Goal: Information Seeking & Learning: Learn about a topic

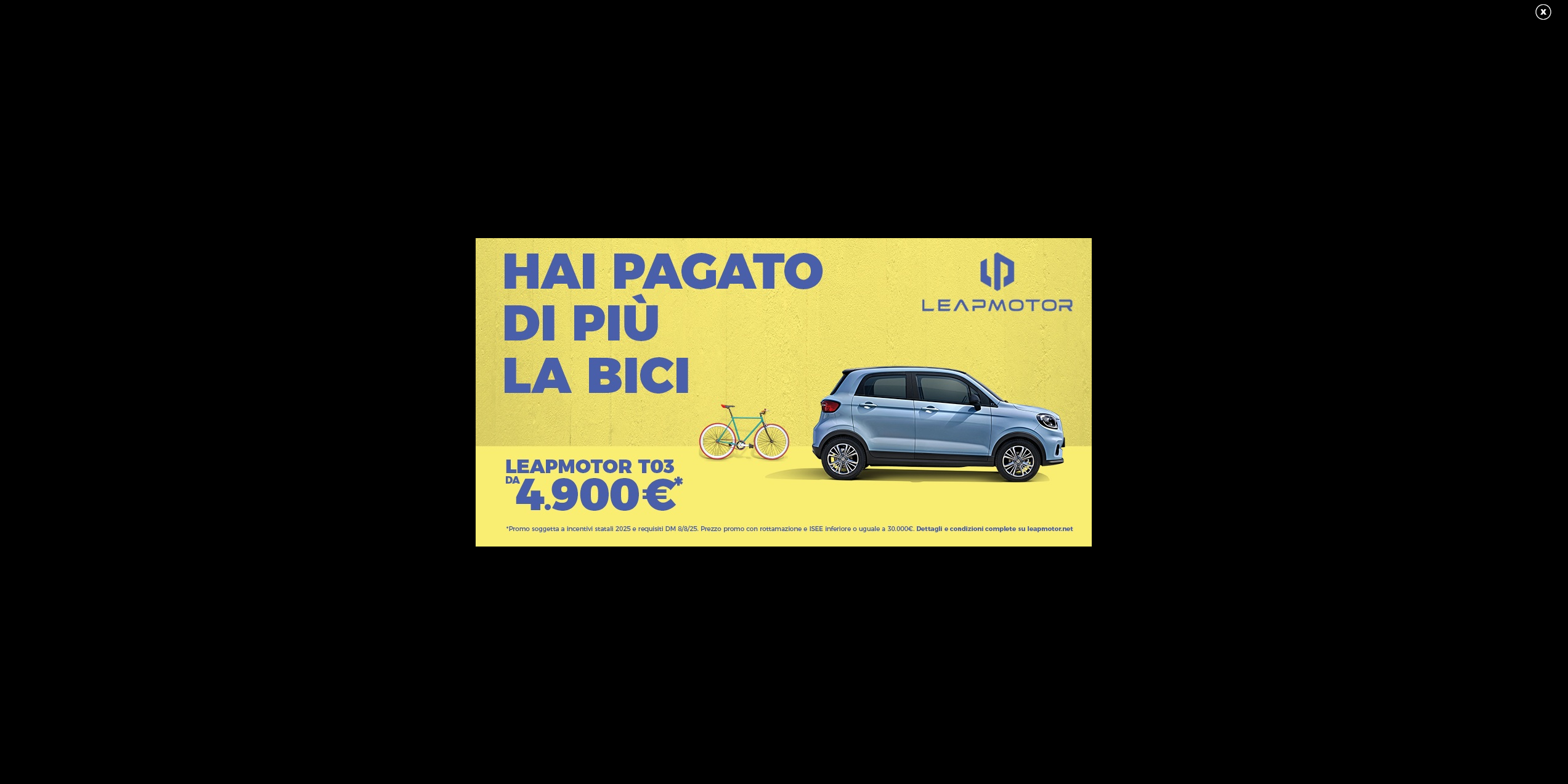
click at [1547, 11] on link at bounding box center [1550, 12] width 31 height 18
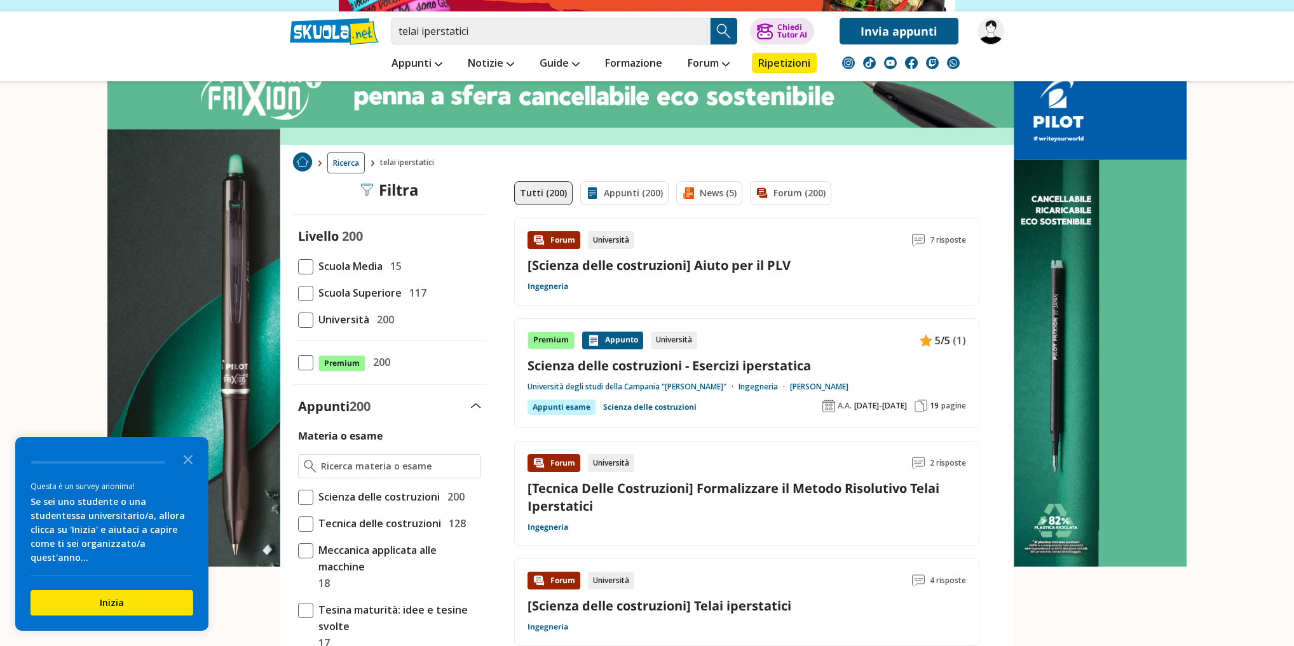
scroll to position [203, 0]
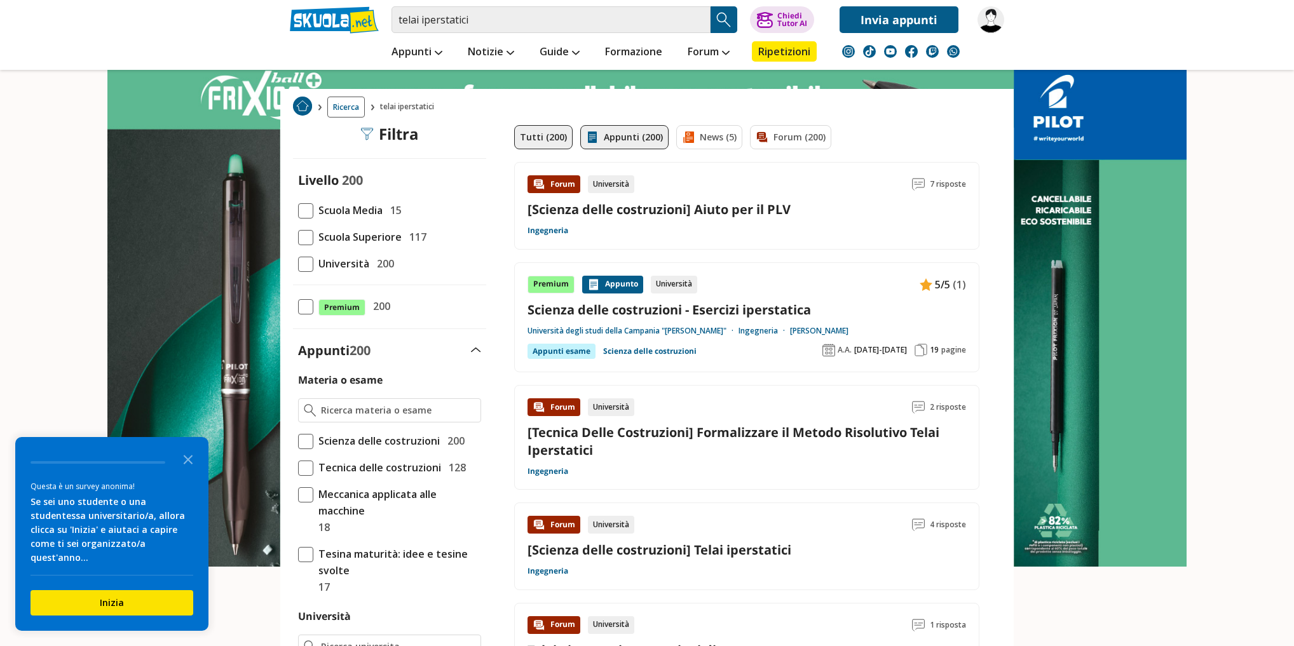
click at [615, 144] on link "Appunti (200)" at bounding box center [624, 137] width 88 height 24
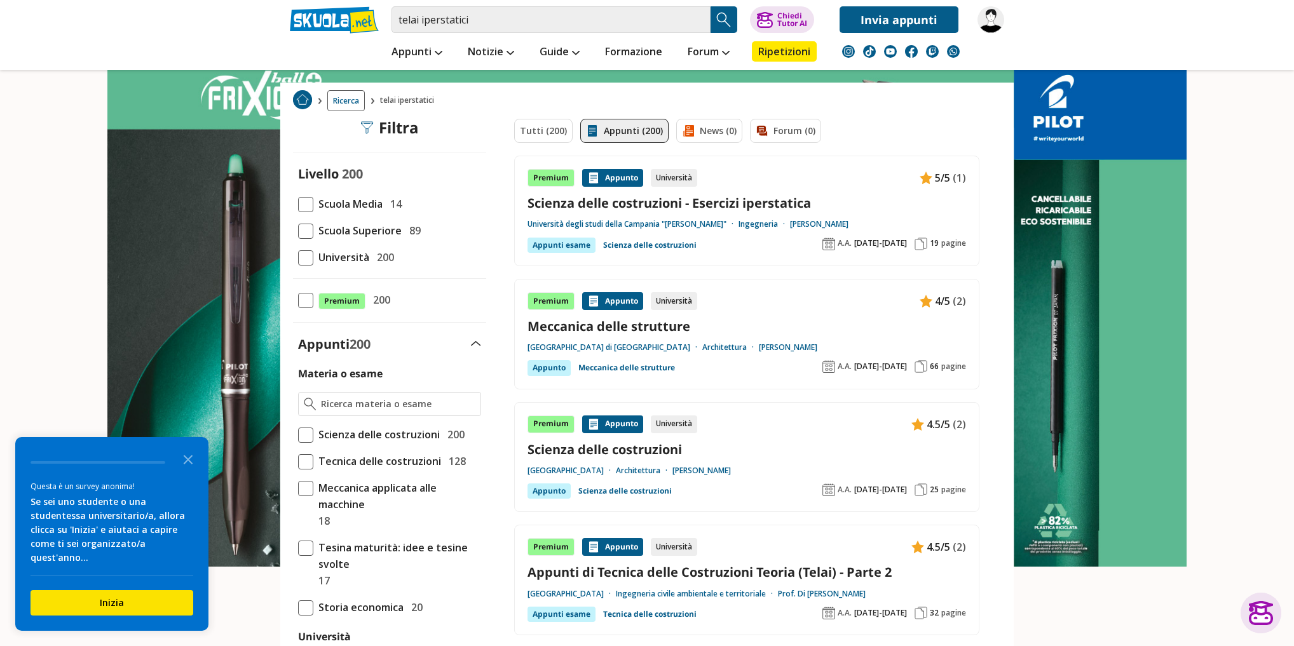
click at [1266, 465] on link at bounding box center [647, 267] width 1294 height 534
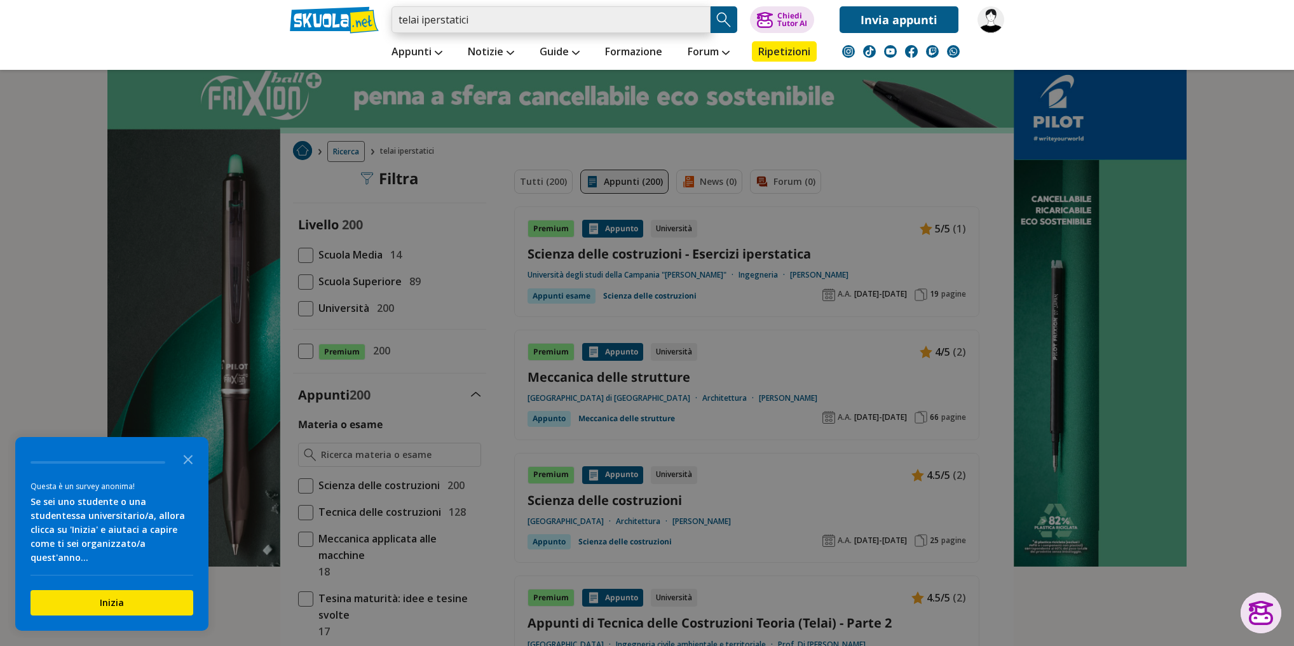
click at [507, 20] on input "telai iperstatici" at bounding box center [550, 19] width 319 height 27
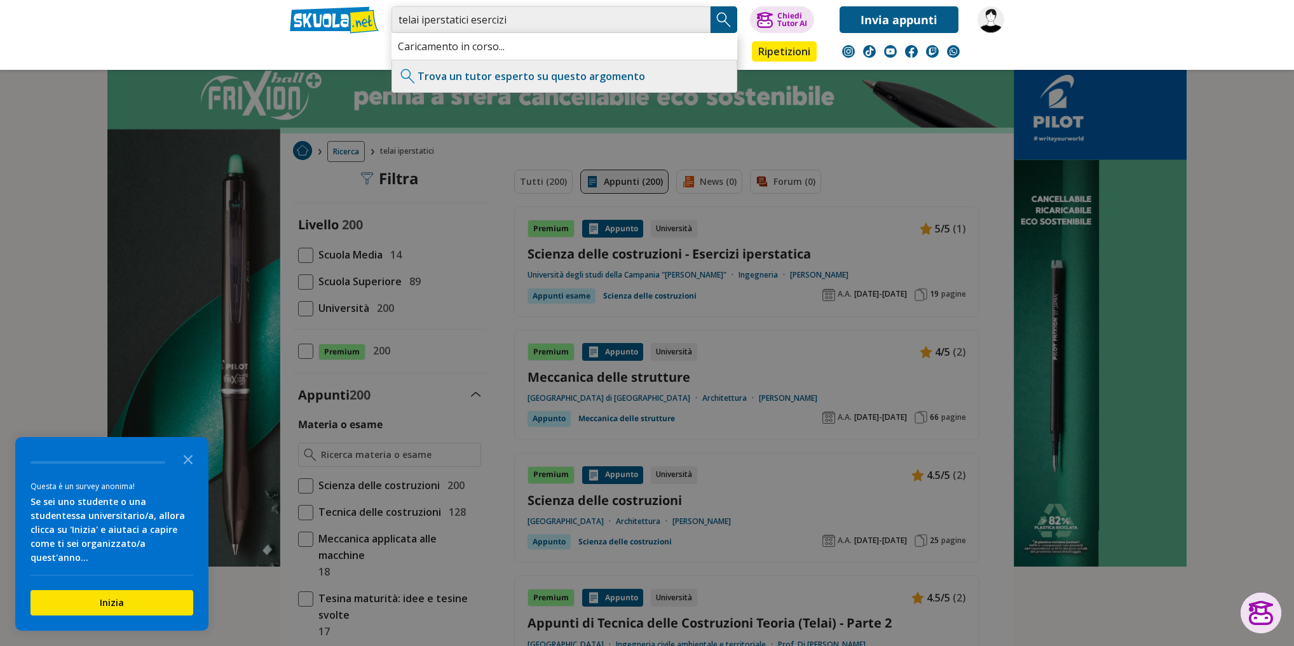
type input "telai iperstatici esercizi"
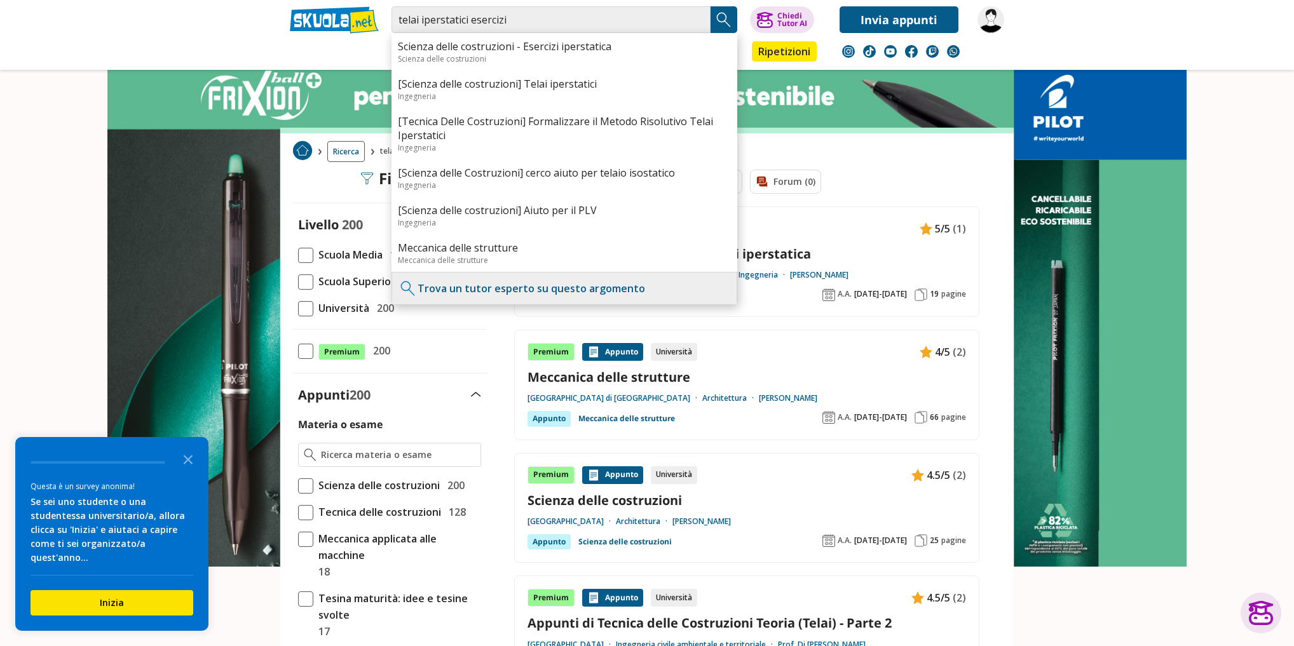
click at [1, 341] on img at bounding box center [139, 232] width 278 height 465
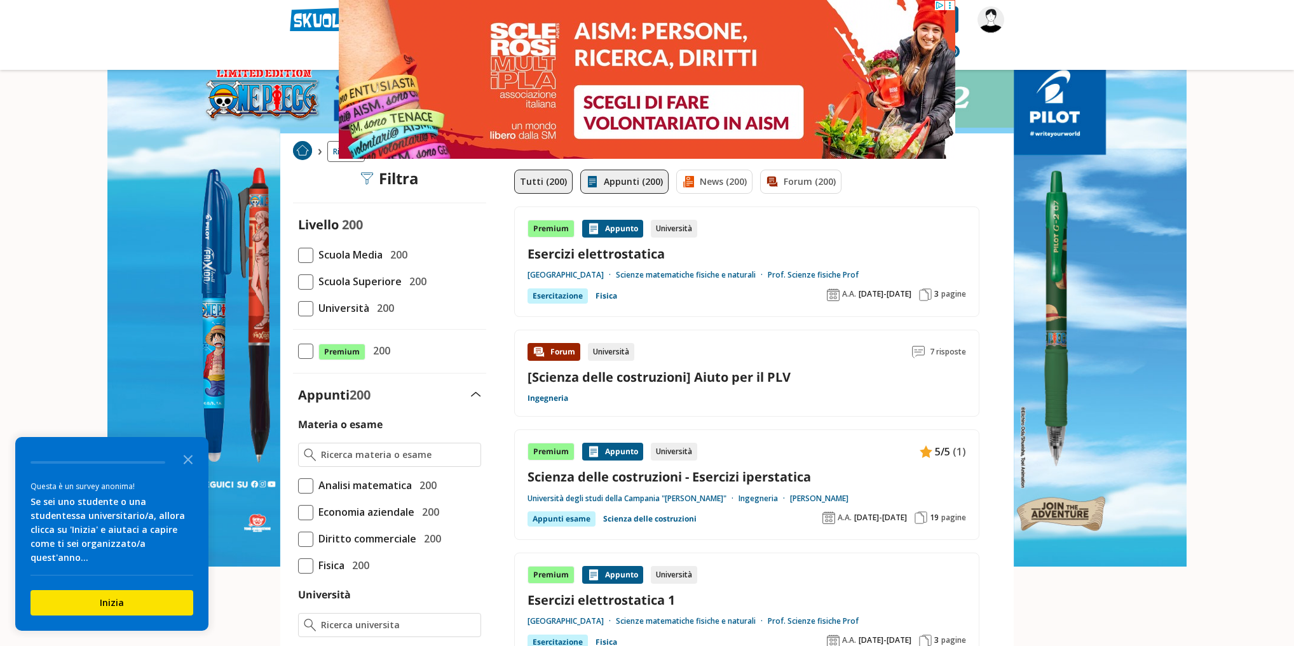
click at [607, 178] on link "Appunti (200)" at bounding box center [624, 182] width 88 height 24
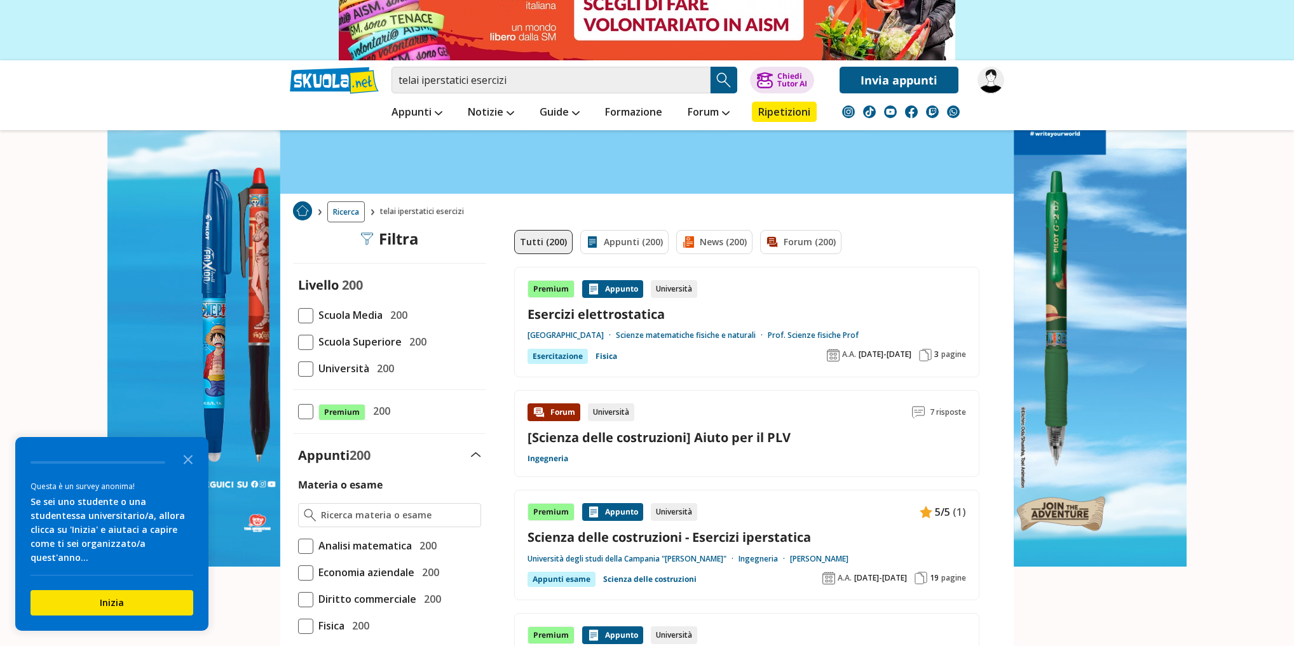
scroll to position [193, 0]
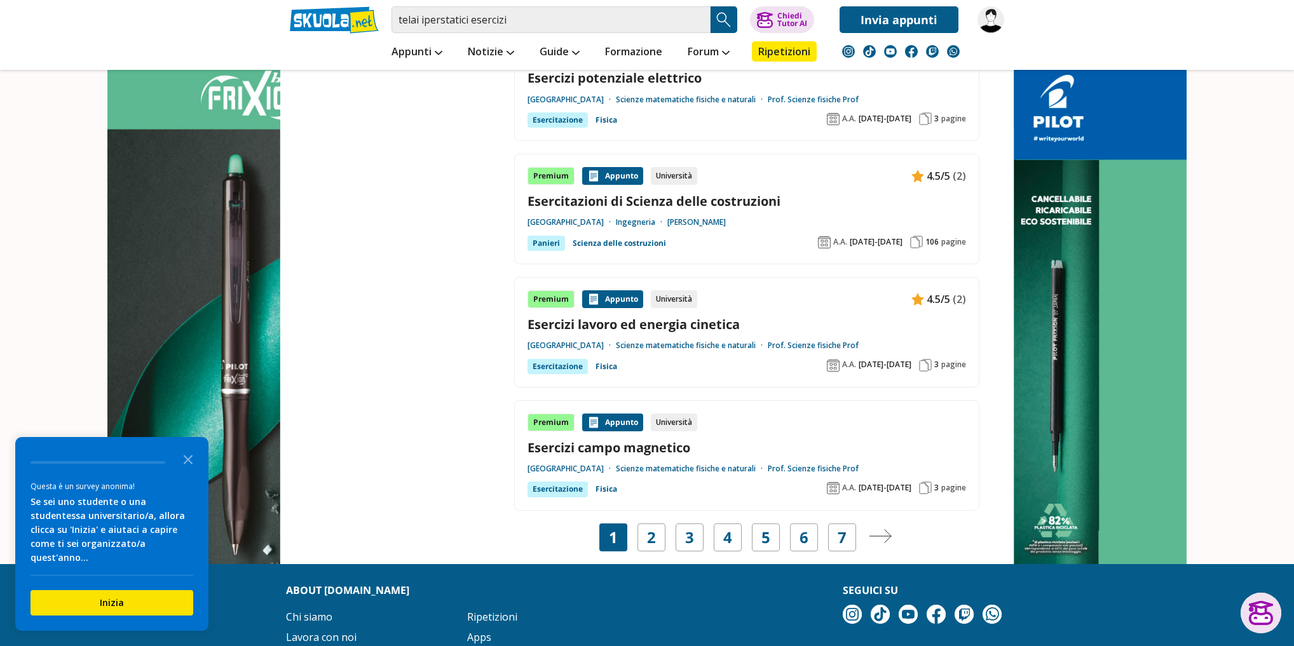
scroll to position [2237, 0]
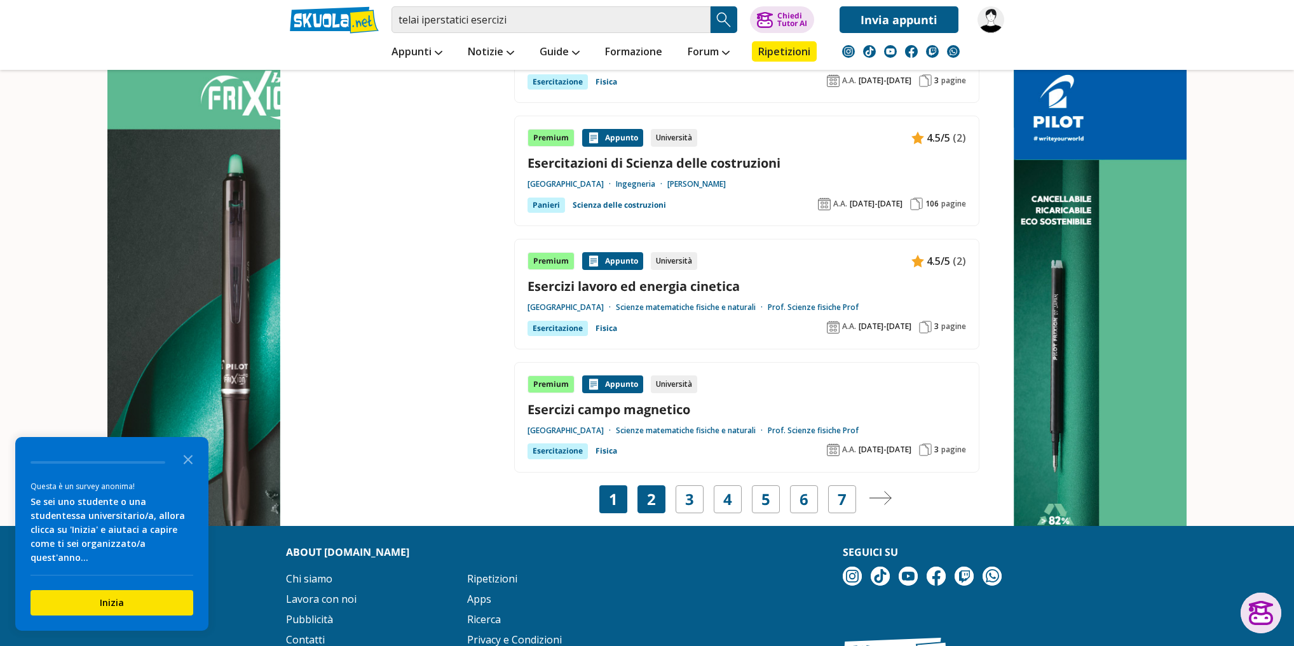
click at [655, 491] on link "2" at bounding box center [651, 500] width 9 height 18
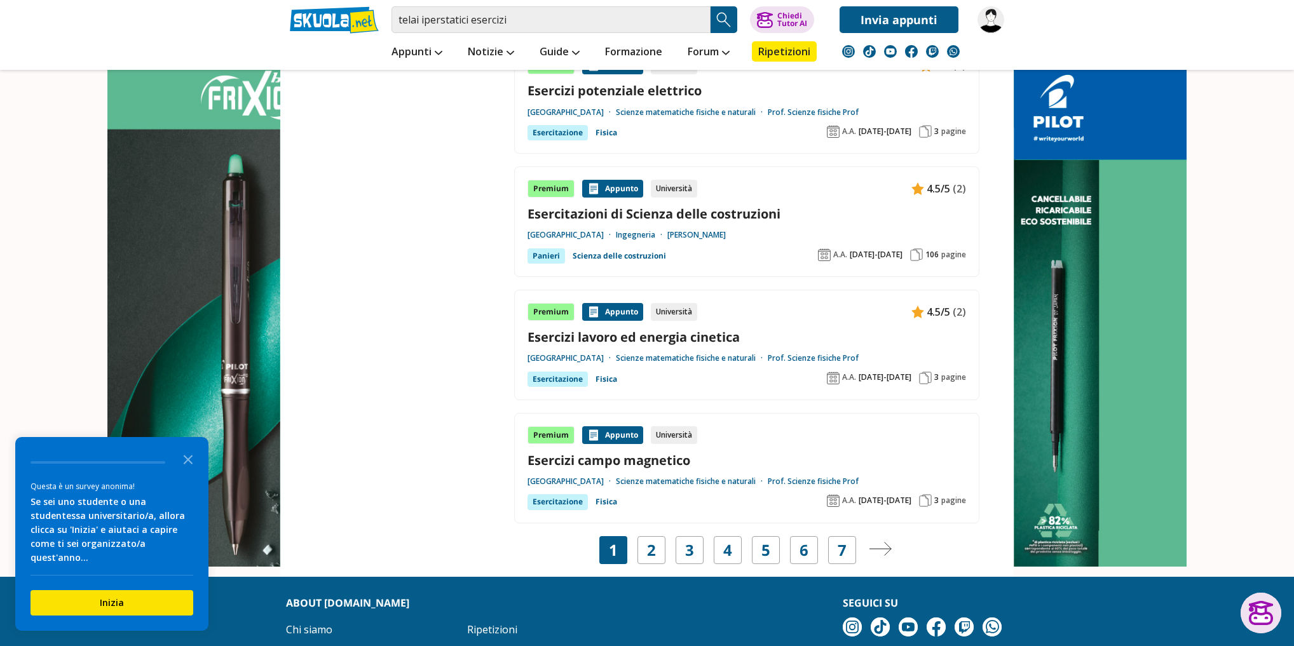
scroll to position [2135, 0]
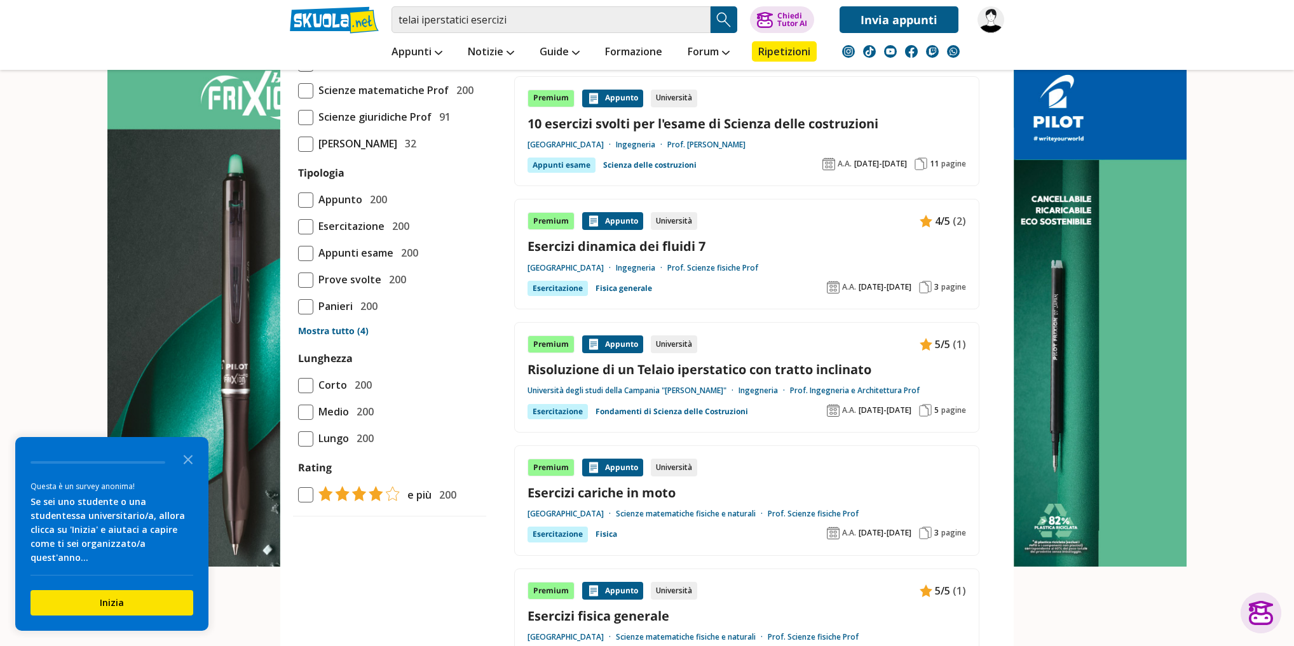
scroll to position [864, 0]
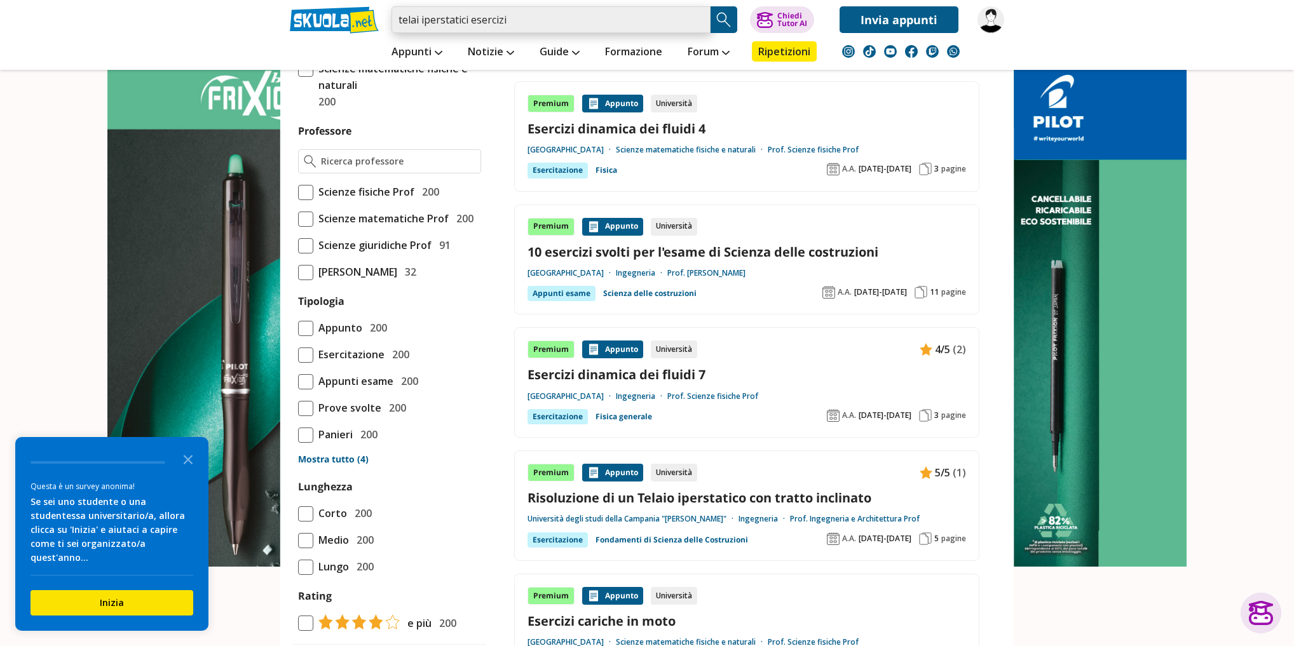
click at [521, 29] on input "telai iperstatici esercizi" at bounding box center [550, 19] width 319 height 27
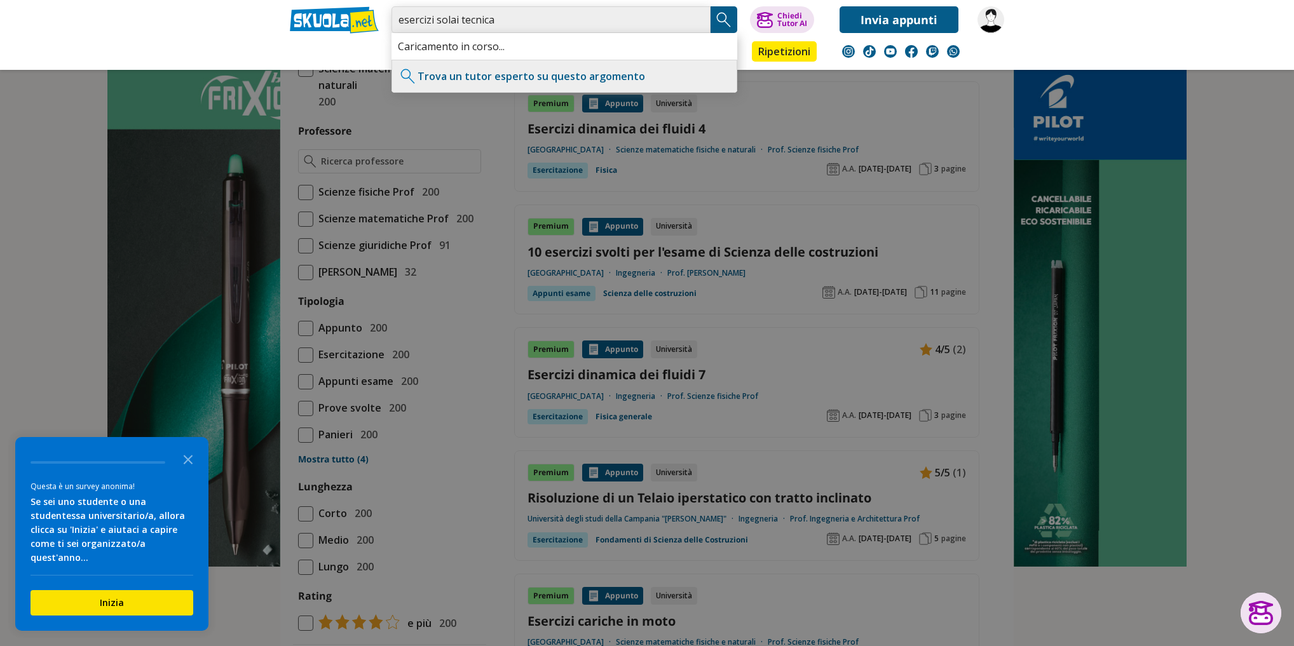
type input "esercizi solai tecnica"
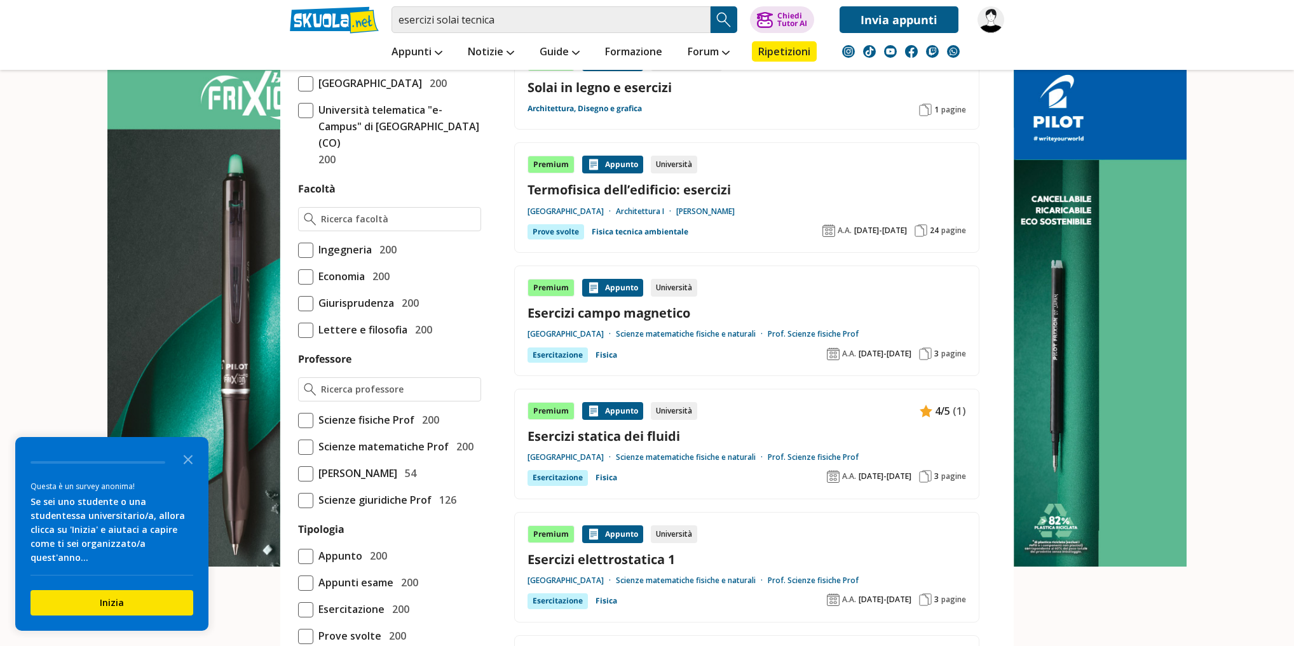
scroll to position [610, 0]
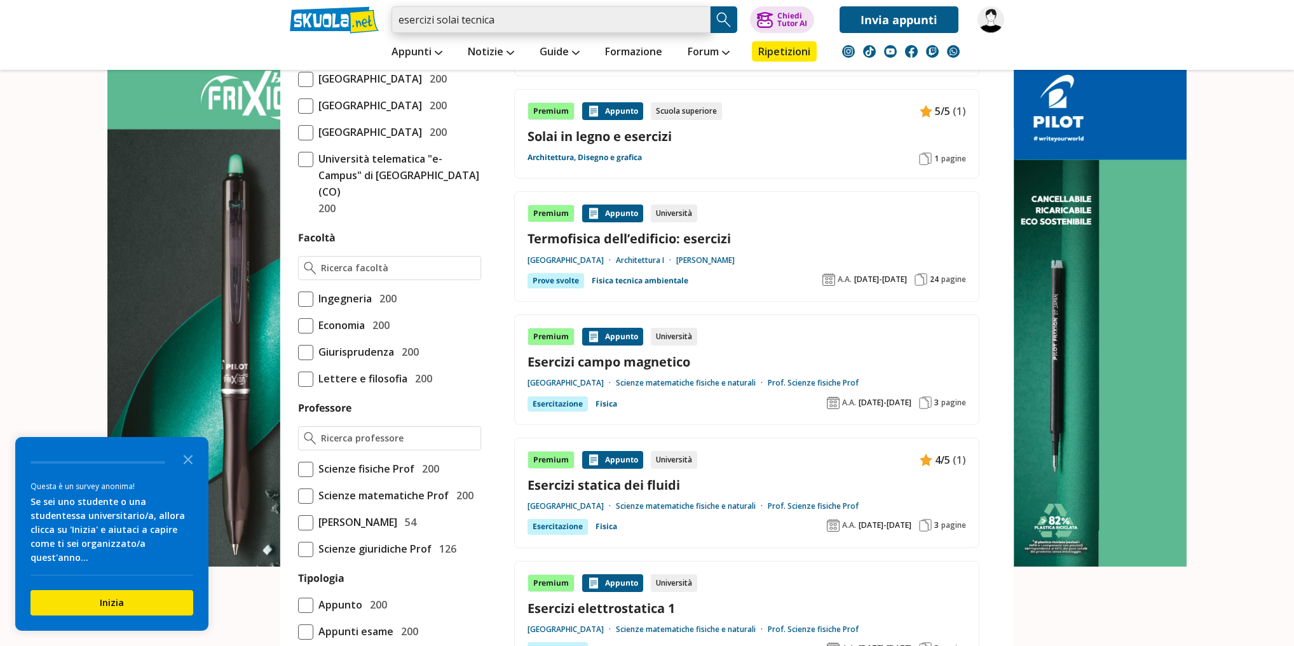
click at [472, 27] on input "esercizi solai tecnica" at bounding box center [550, 19] width 319 height 27
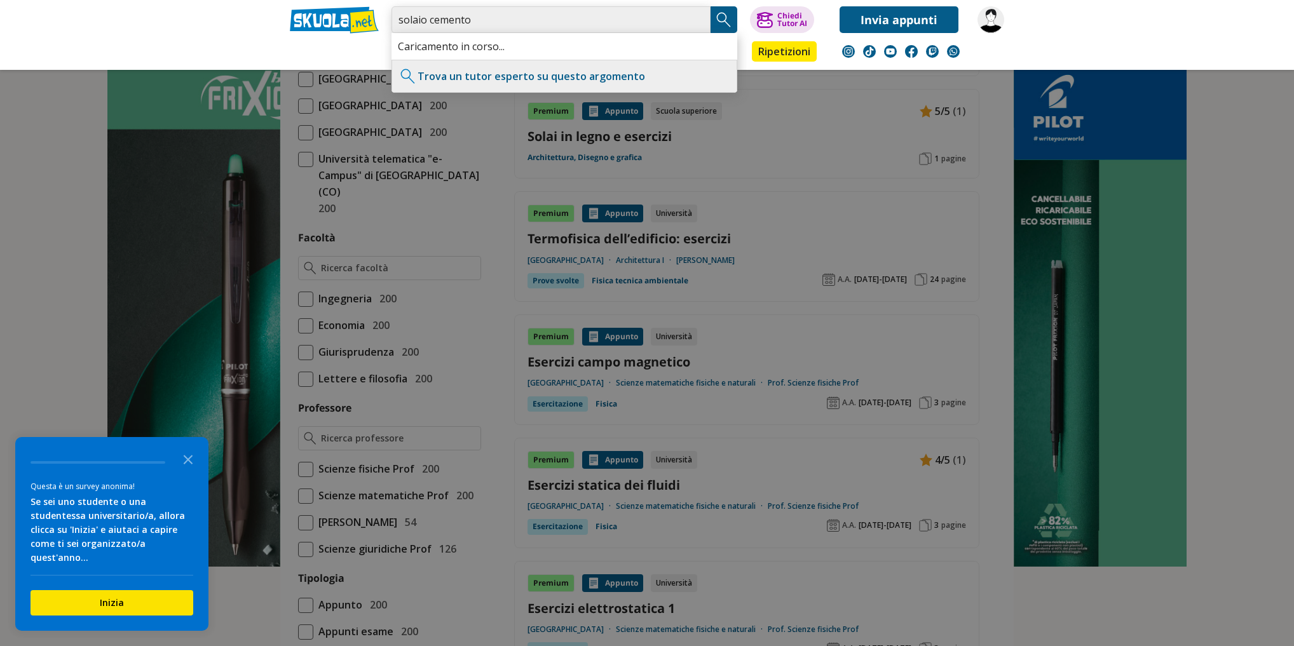
type input "solaio cemento"
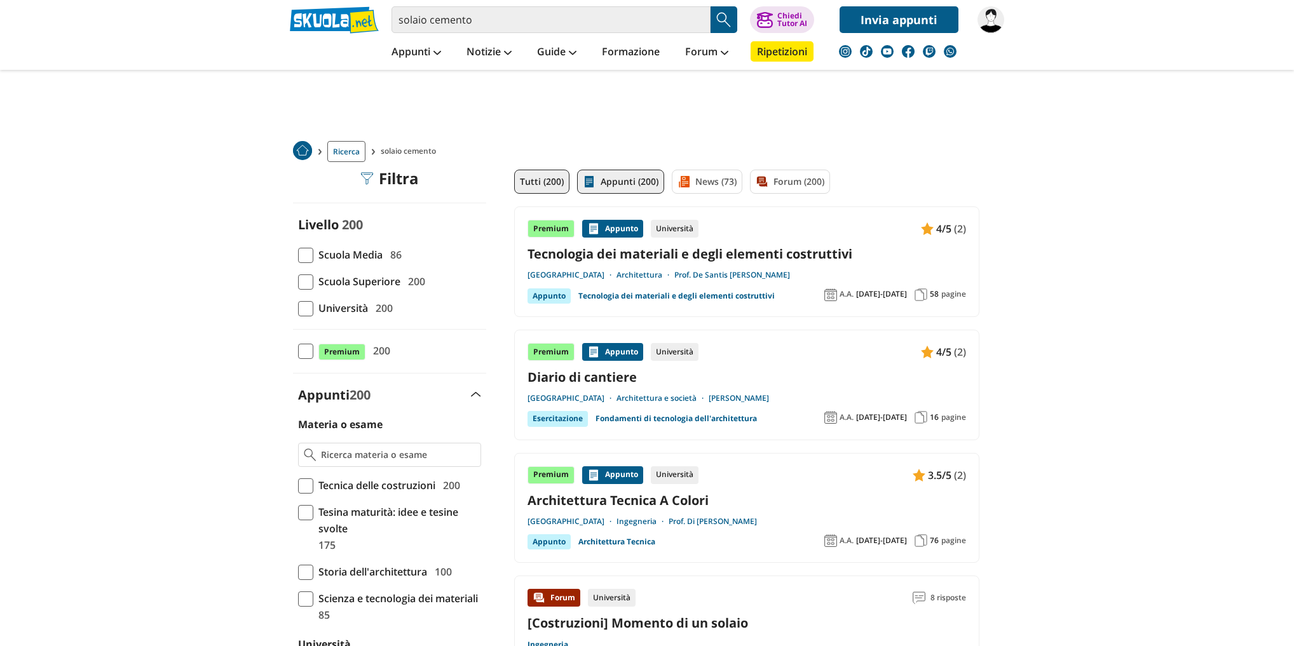
click at [618, 177] on link "Appunti (200)" at bounding box center [620, 182] width 87 height 24
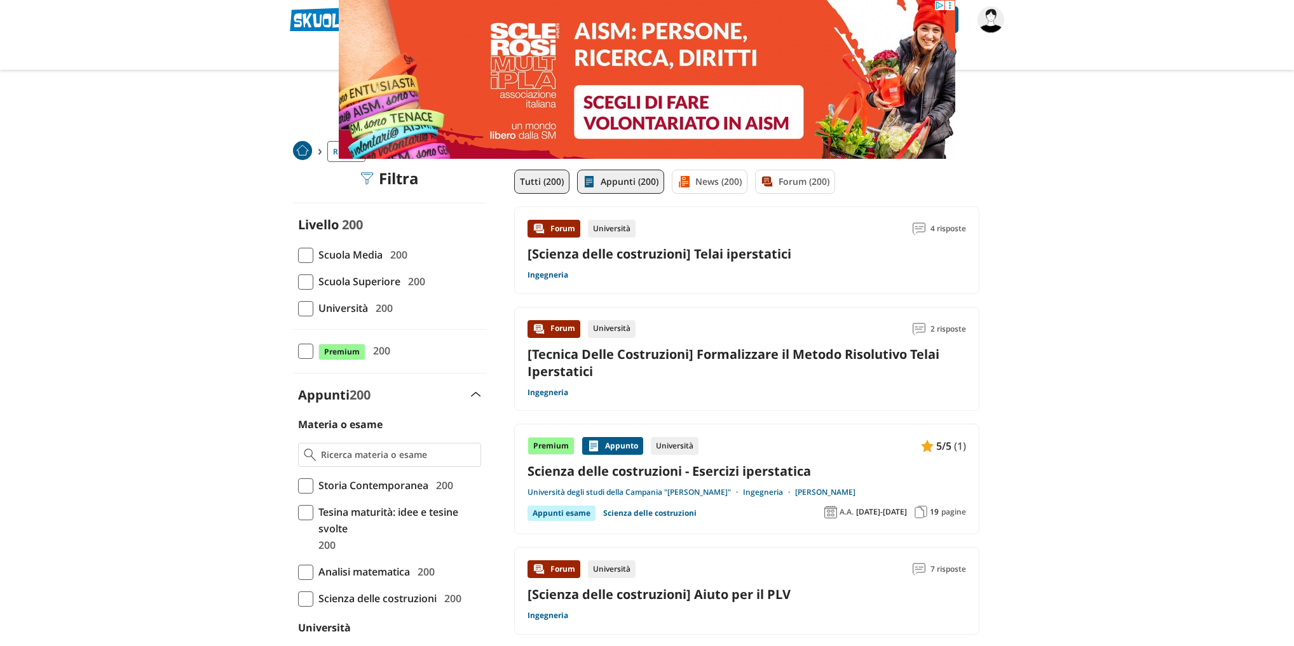
click at [623, 183] on link "Appunti (200)" at bounding box center [620, 182] width 87 height 24
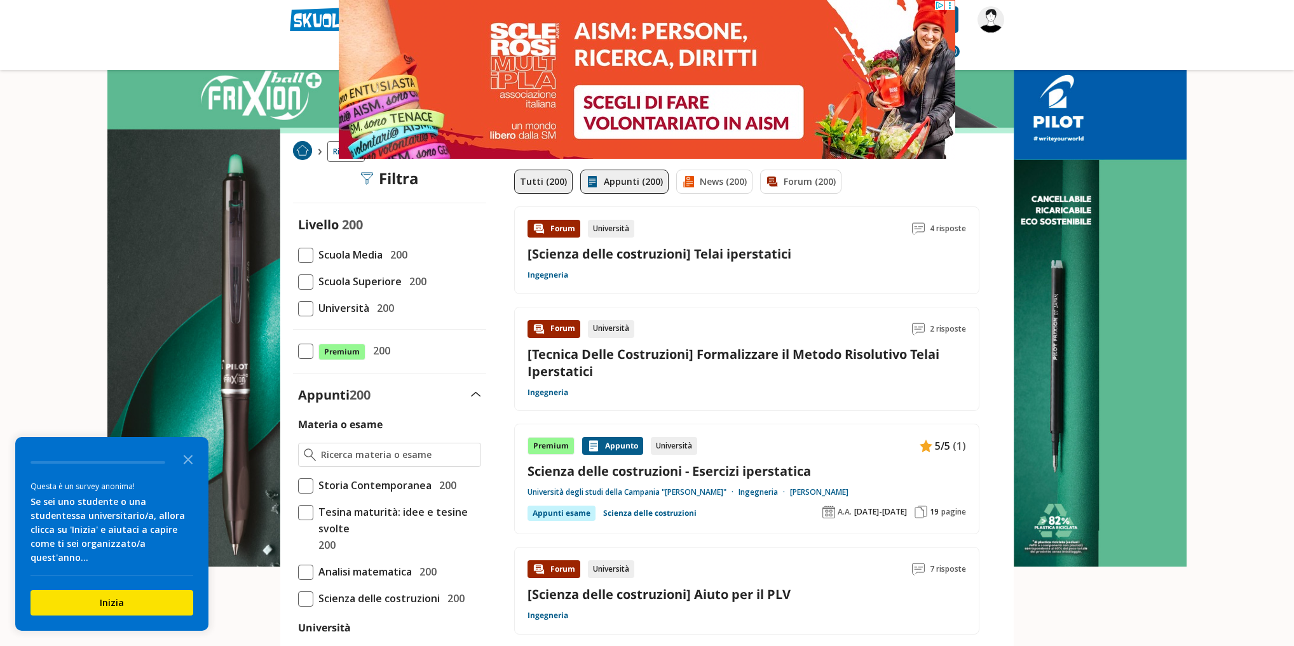
click at [623, 187] on link "Appunti (200)" at bounding box center [624, 182] width 88 height 24
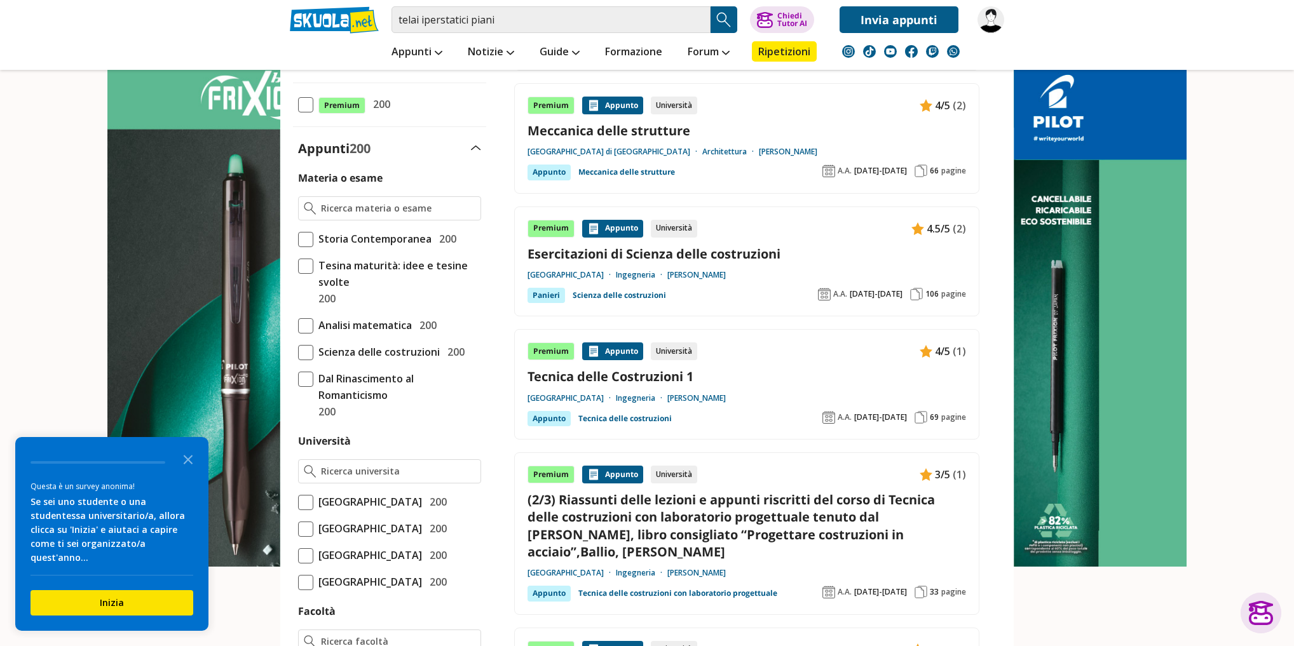
scroll to position [254, 0]
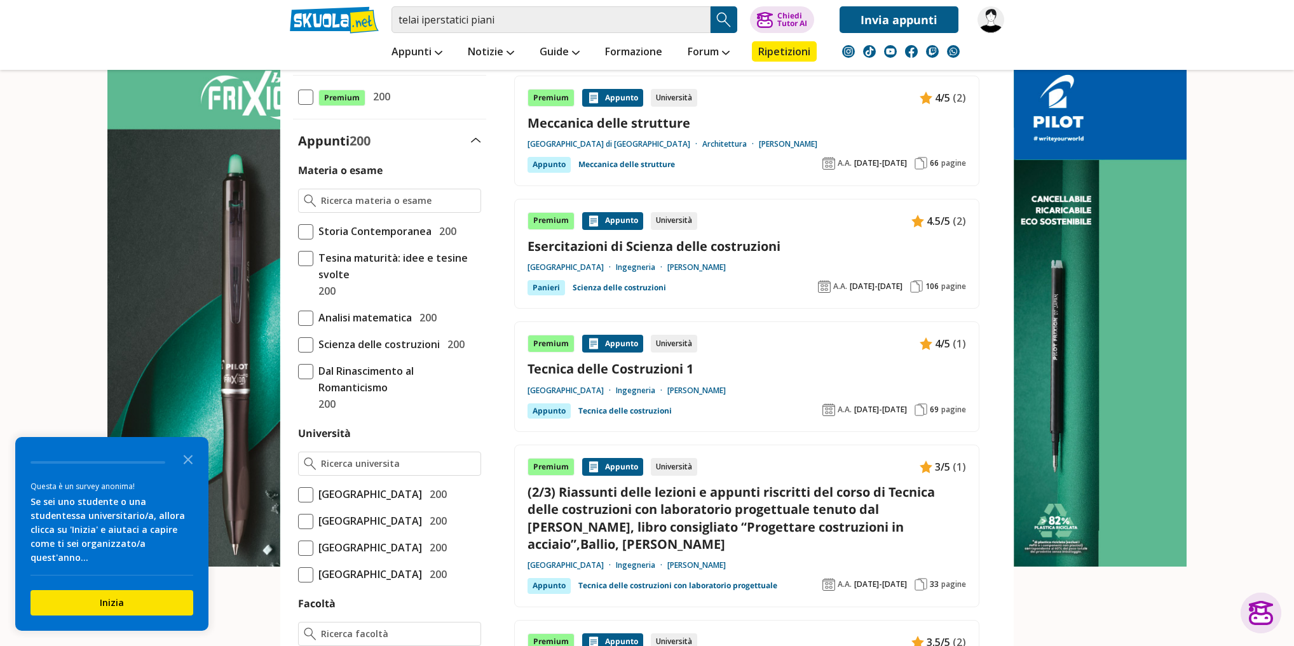
drag, startPoint x: 603, startPoint y: 360, endPoint x: 592, endPoint y: 364, distance: 11.9
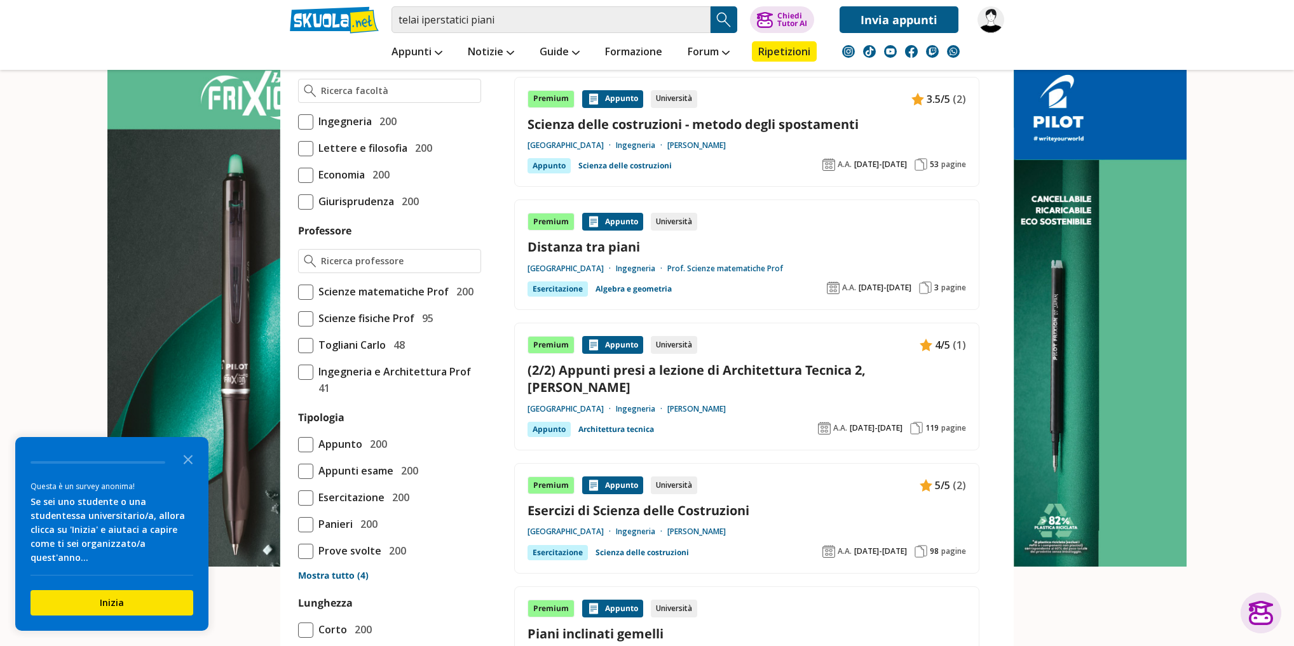
scroll to position [915, 0]
